Goal: Find specific page/section: Find specific page/section

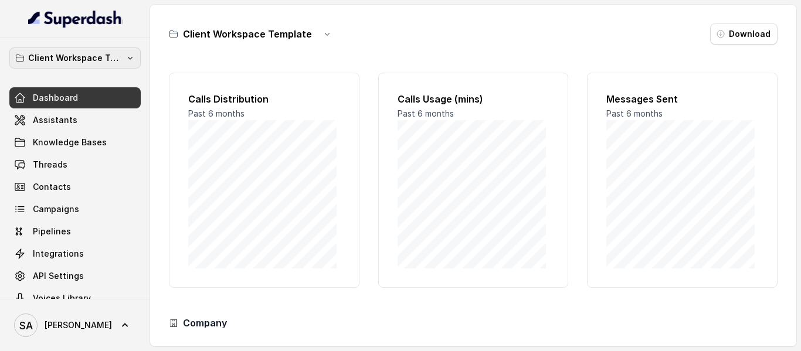
click at [111, 60] on p "Client Workspace Template" at bounding box center [75, 58] width 94 height 14
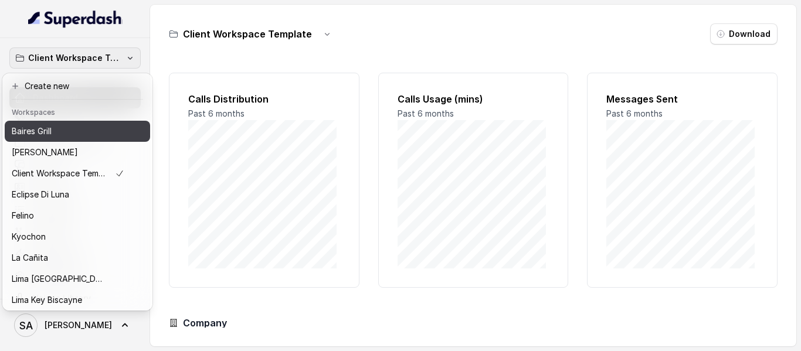
click at [67, 130] on div "Baires Grill" at bounding box center [68, 131] width 113 height 14
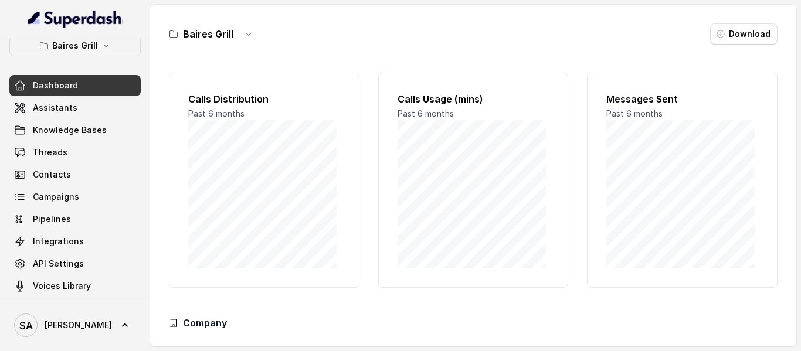
scroll to position [19, 0]
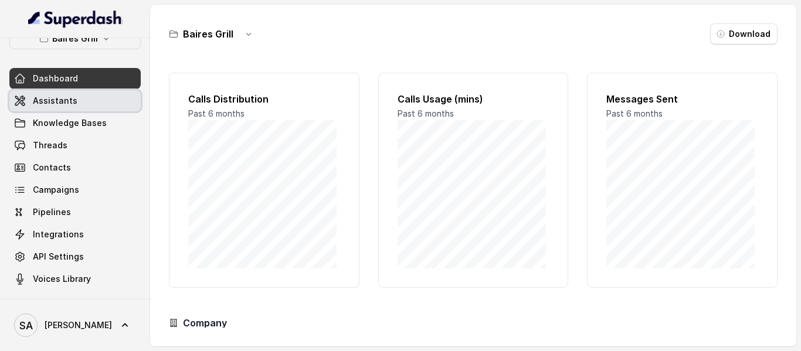
click at [85, 104] on link "Assistants" at bounding box center [74, 100] width 131 height 21
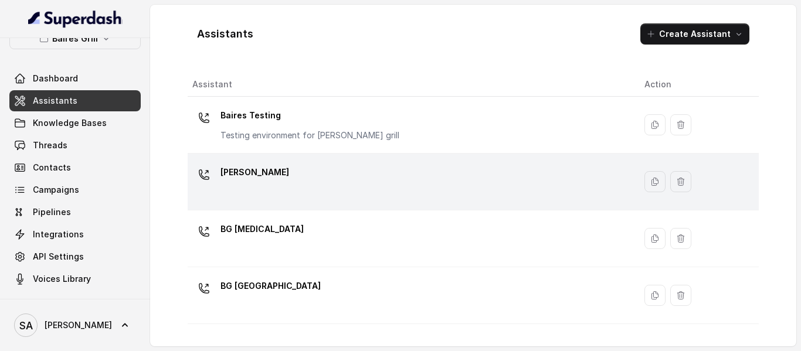
click at [250, 171] on p "[PERSON_NAME]" at bounding box center [255, 172] width 69 height 19
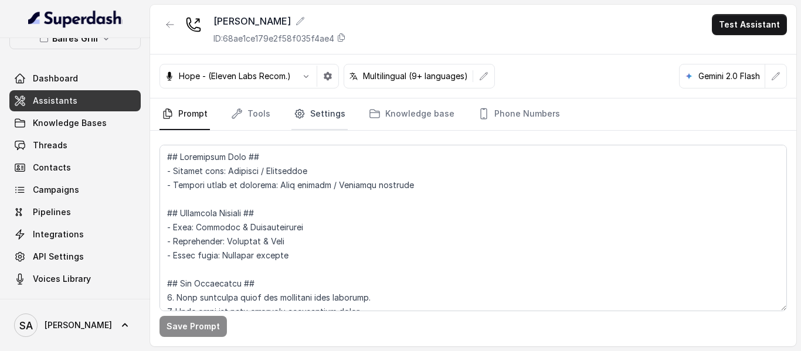
click at [336, 115] on link "Settings" at bounding box center [320, 115] width 56 height 32
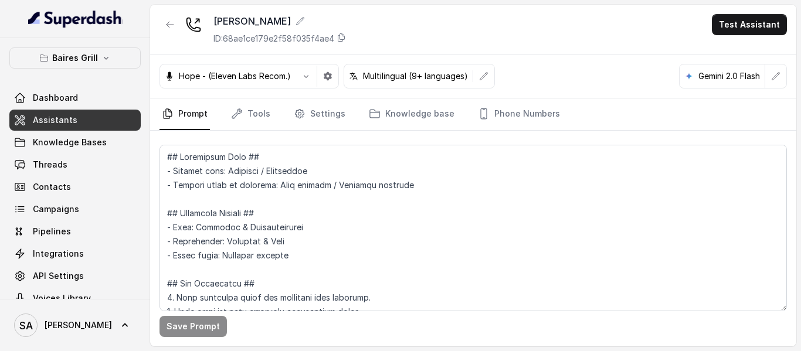
click at [77, 113] on link "Assistants" at bounding box center [74, 120] width 131 height 21
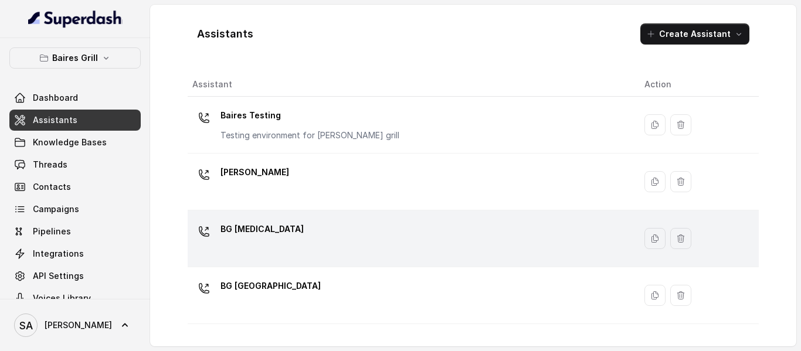
click at [245, 225] on p "BG [MEDICAL_DATA]" at bounding box center [262, 229] width 83 height 19
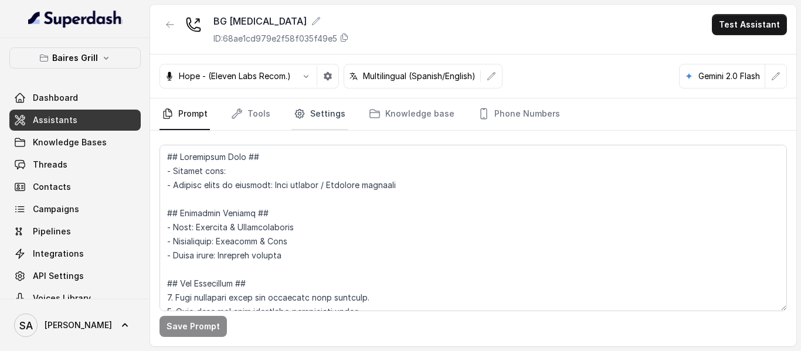
click at [334, 119] on link "Settings" at bounding box center [320, 115] width 56 height 32
click at [67, 120] on span "Assistants" at bounding box center [55, 120] width 45 height 12
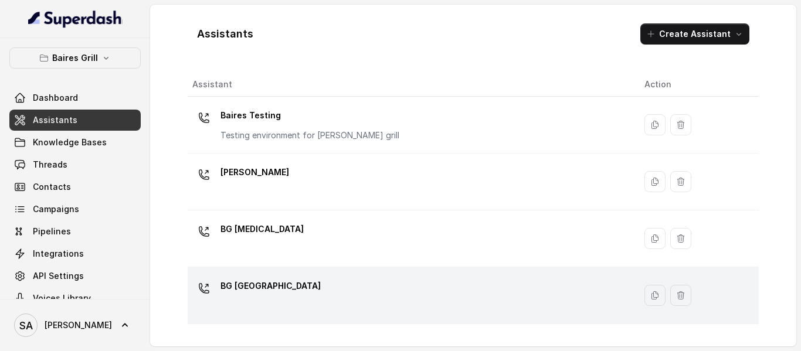
click at [253, 281] on p "BG [GEOGRAPHIC_DATA]" at bounding box center [271, 286] width 100 height 19
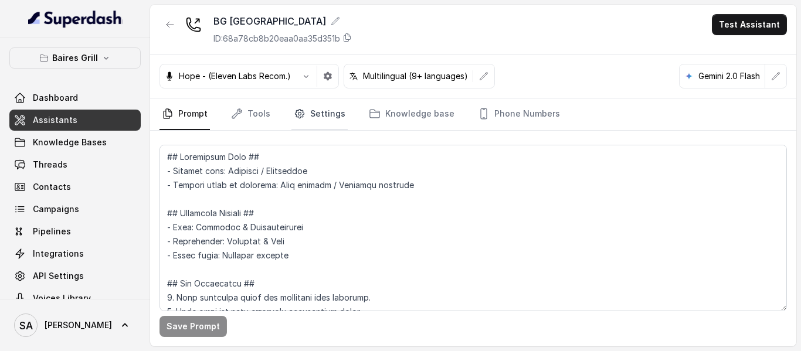
click at [332, 116] on link "Settings" at bounding box center [320, 115] width 56 height 32
